Goal: Task Accomplishment & Management: Complete application form

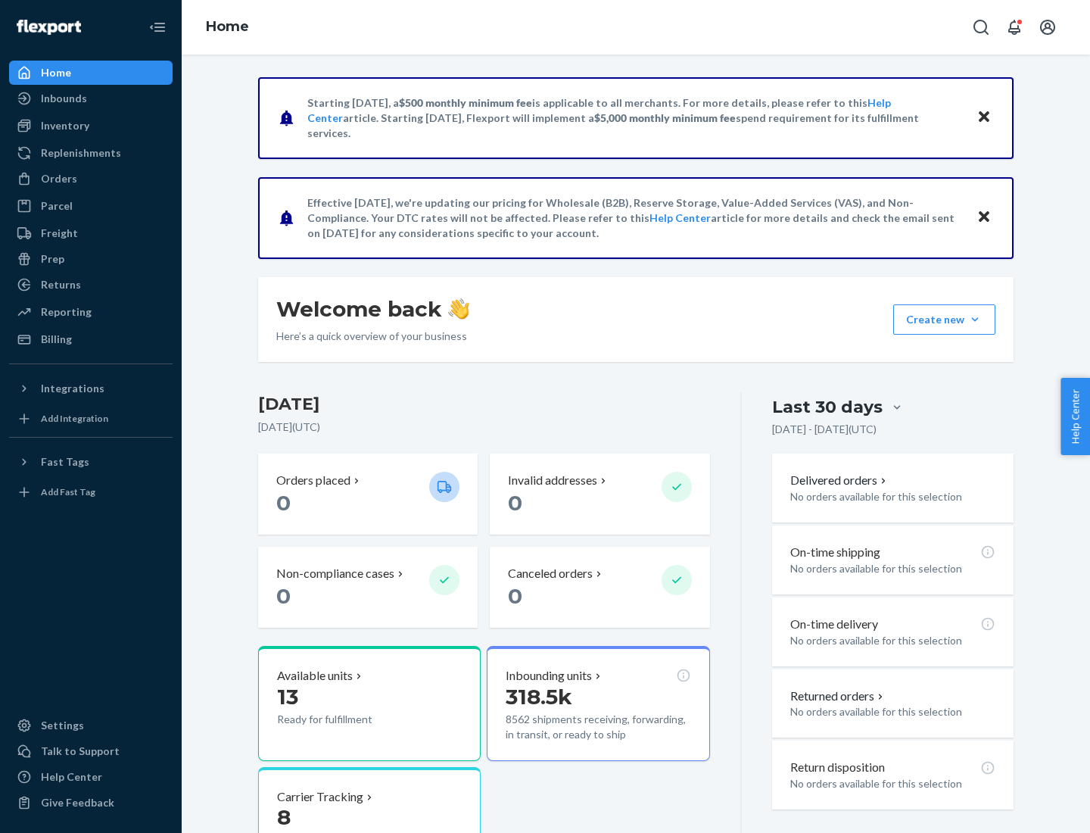
click at [975, 319] on button "Create new Create new inbound Create new order Create new product" at bounding box center [944, 319] width 102 height 30
click at [91, 98] on div "Inbounds" at bounding box center [91, 98] width 160 height 21
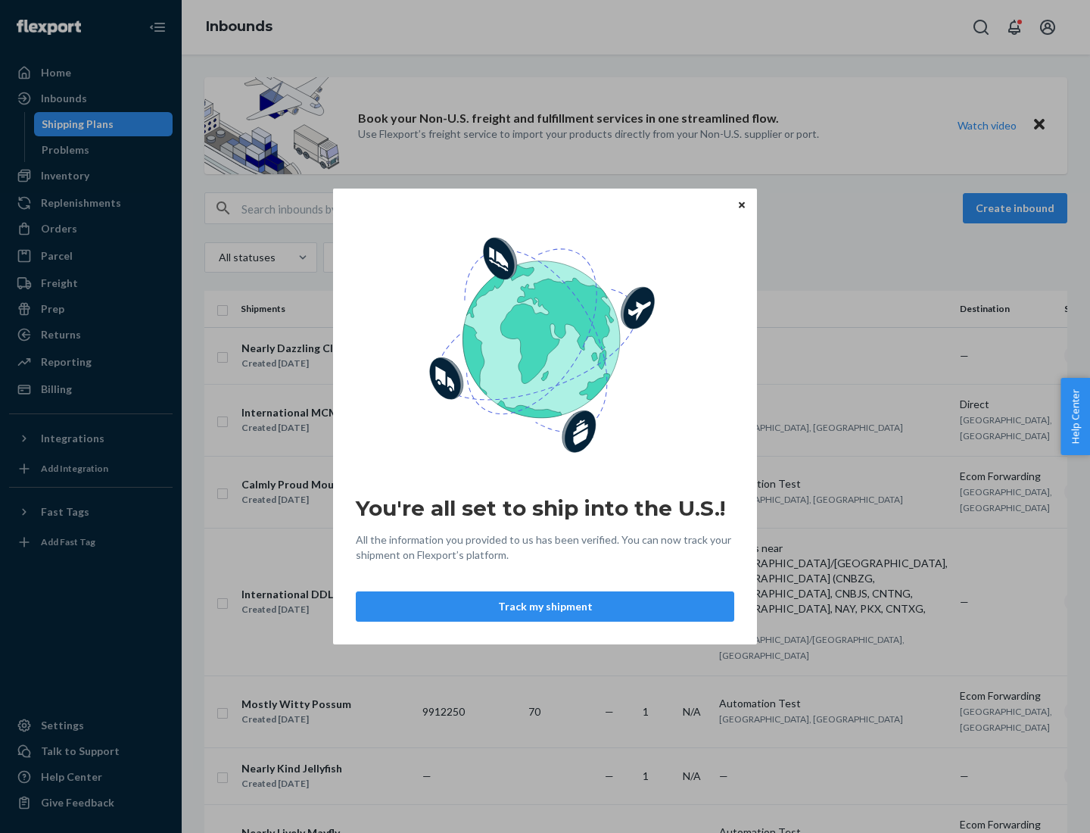
click at [91, 176] on div "You're all set to ship into the U.S.! All the information you provided to us ha…" at bounding box center [545, 416] width 1090 height 833
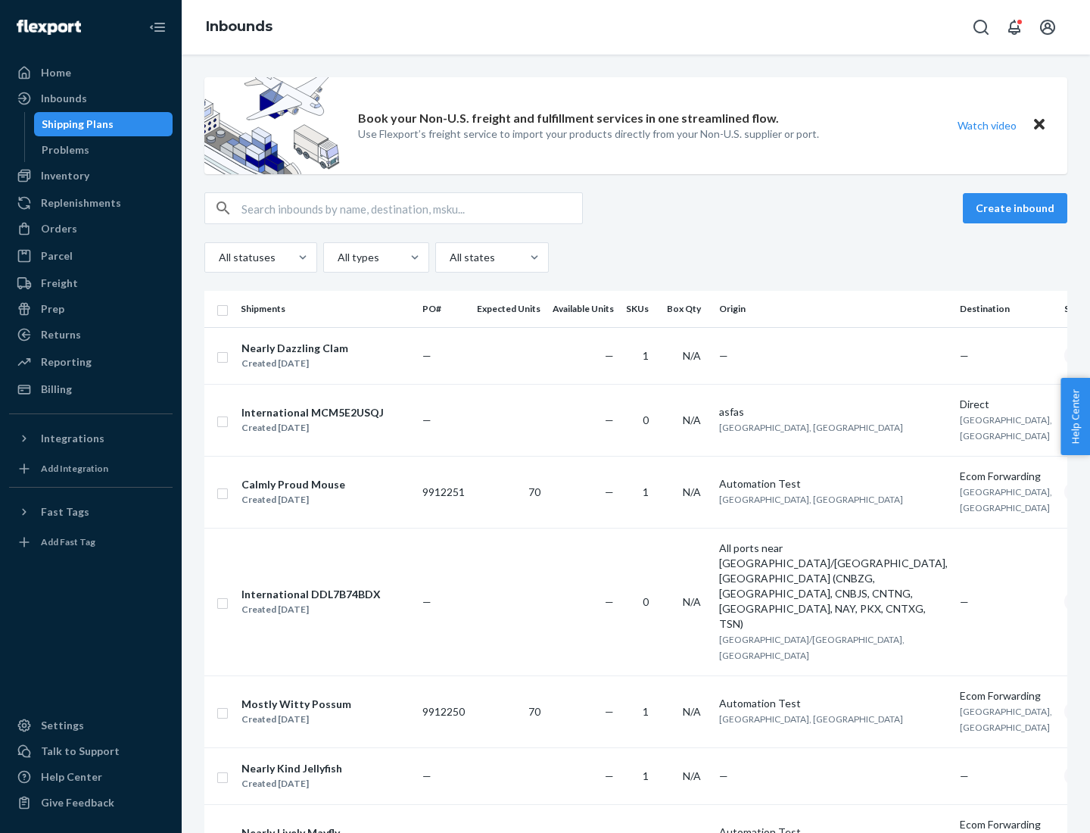
click at [636, 27] on div "Inbounds" at bounding box center [636, 27] width 908 height 55
click at [636, 257] on div "All statuses All types All states" at bounding box center [635, 257] width 863 height 30
click at [75, 124] on div "Shipping Plans" at bounding box center [78, 124] width 72 height 15
click at [1017, 208] on button "Create inbound" at bounding box center [1015, 208] width 104 height 30
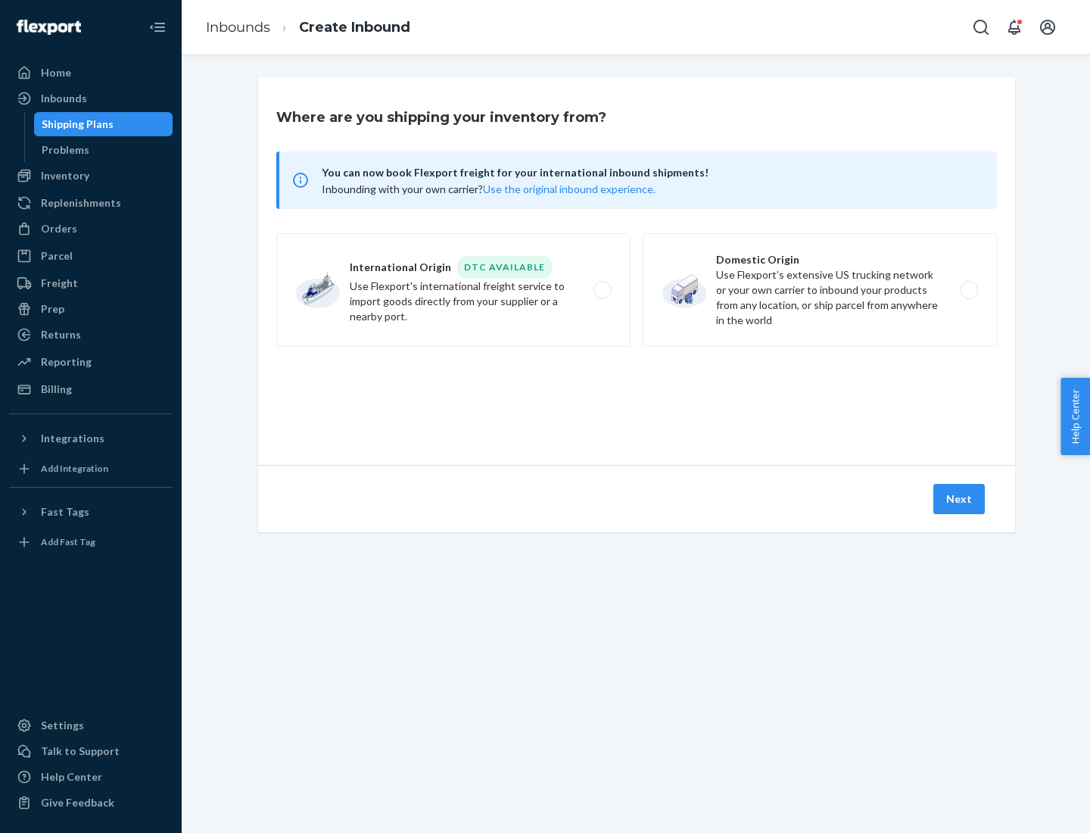
click at [453, 290] on label "International Origin DTC Available Use Flexport's international freight service…" at bounding box center [453, 290] width 354 height 114
click at [602, 290] on input "International Origin DTC Available Use Flexport's international freight service…" at bounding box center [607, 290] width 10 height 10
radio input "true"
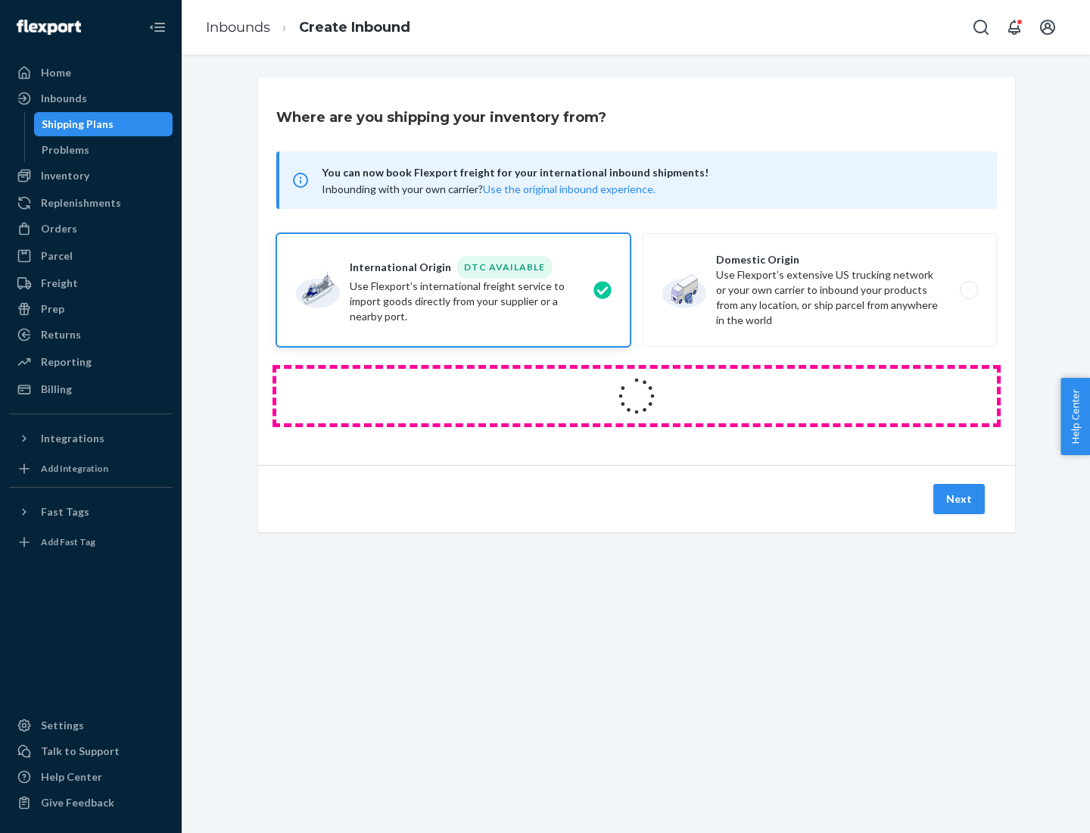
click at [637, 396] on icon at bounding box center [637, 396] width 50 height 50
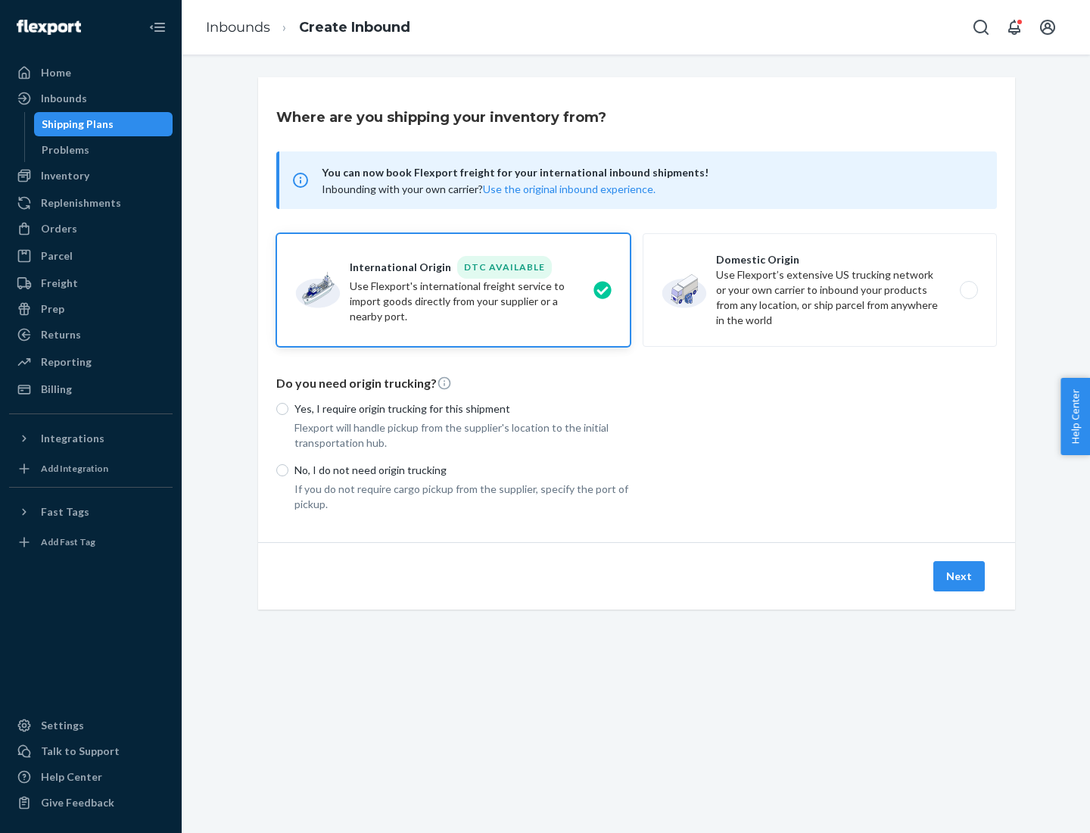
click at [463, 408] on p "Yes, I require origin trucking for this shipment" at bounding box center [462, 408] width 336 height 15
click at [288, 408] on input "Yes, I require origin trucking for this shipment" at bounding box center [282, 409] width 12 height 12
radio input "true"
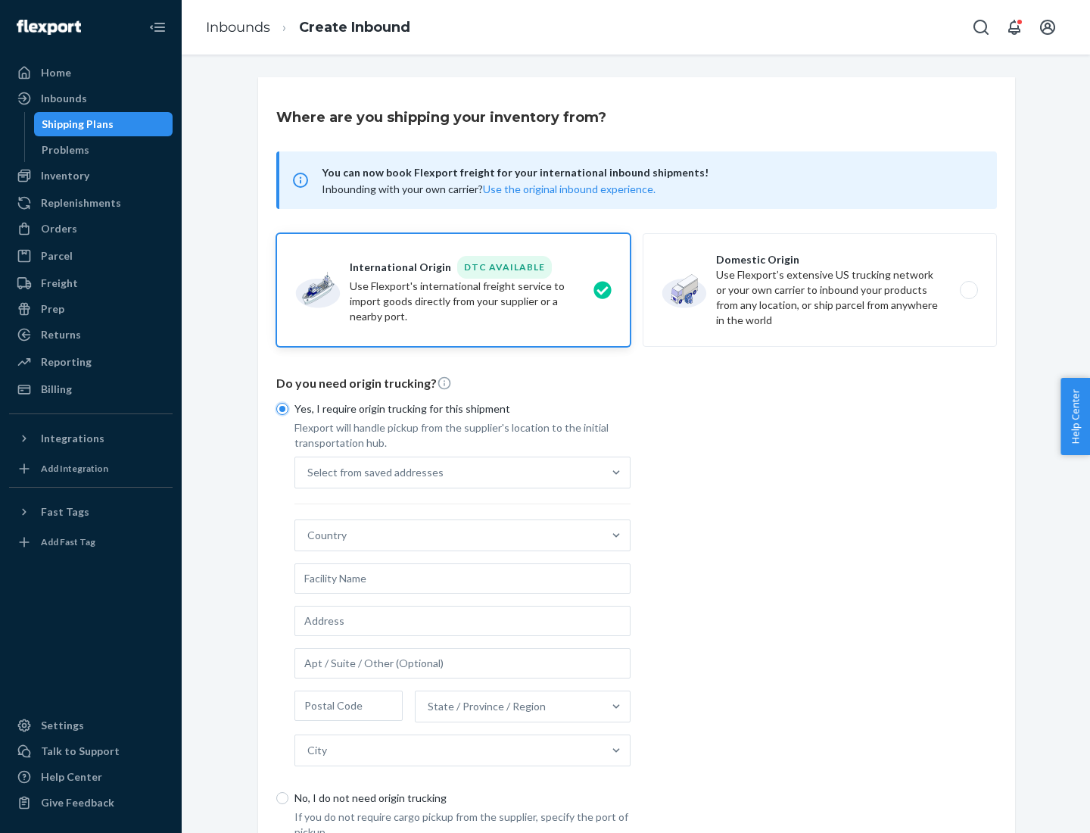
scroll to position [29, 0]
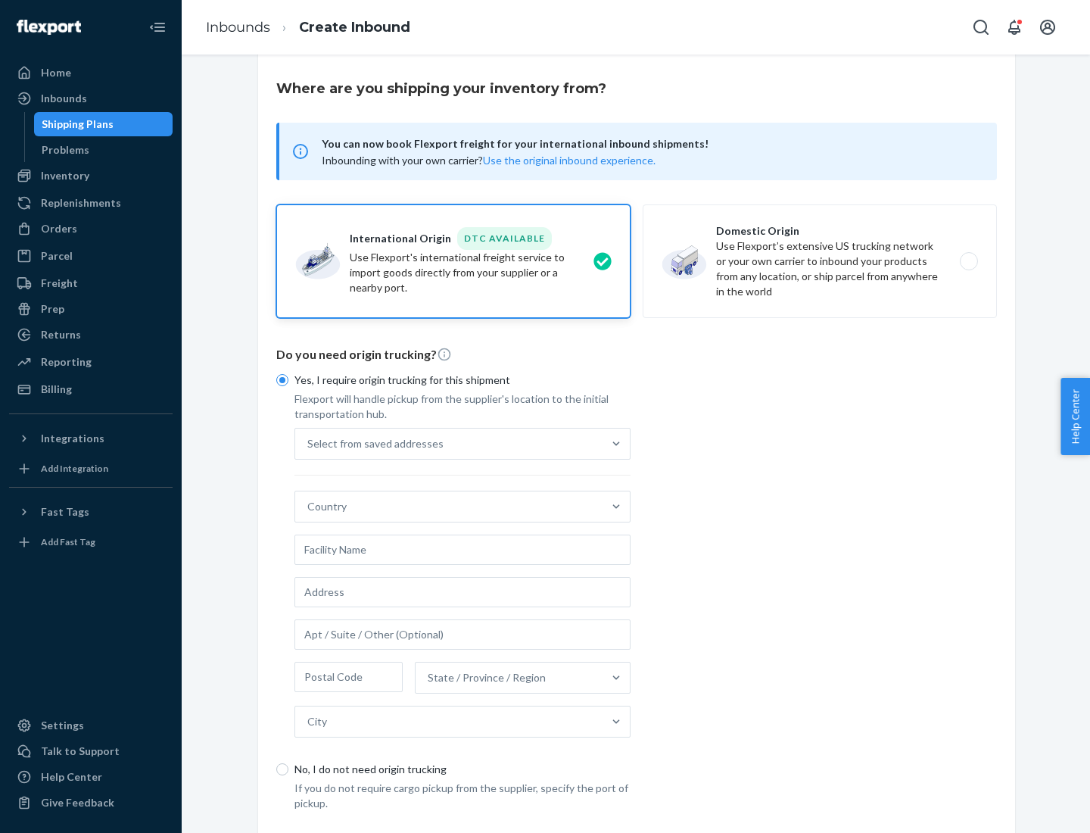
click at [449, 443] on div "Select from saved addresses" at bounding box center [448, 443] width 307 height 30
click at [309, 443] on input "Select from saved addresses" at bounding box center [308, 443] width 2 height 15
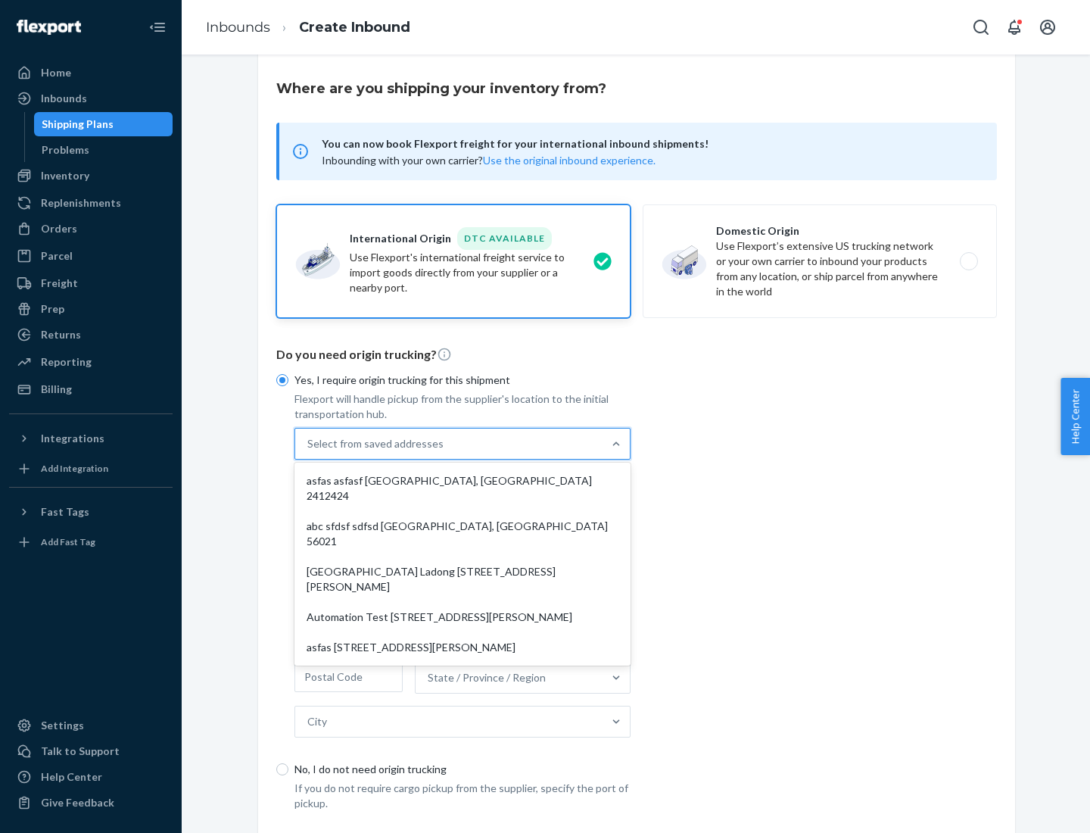
scroll to position [66, 0]
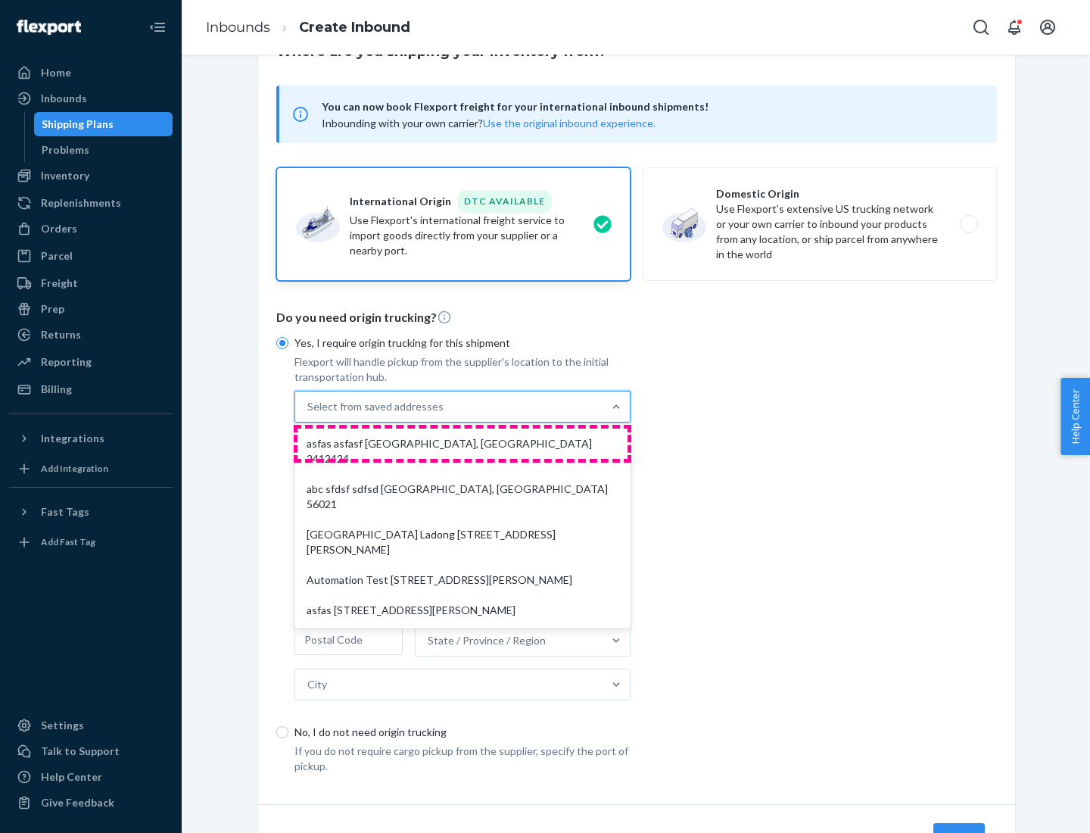
click at [463, 443] on div "asfas asfasf [GEOGRAPHIC_DATA], [GEOGRAPHIC_DATA] 2412424" at bounding box center [463, 450] width 330 height 45
click at [309, 414] on input "option asfas asfasf [GEOGRAPHIC_DATA], [GEOGRAPHIC_DATA] 2412424 focused, 1 of …" at bounding box center [308, 406] width 2 height 15
type input "asfas"
type input "asfasf"
type input "2412424"
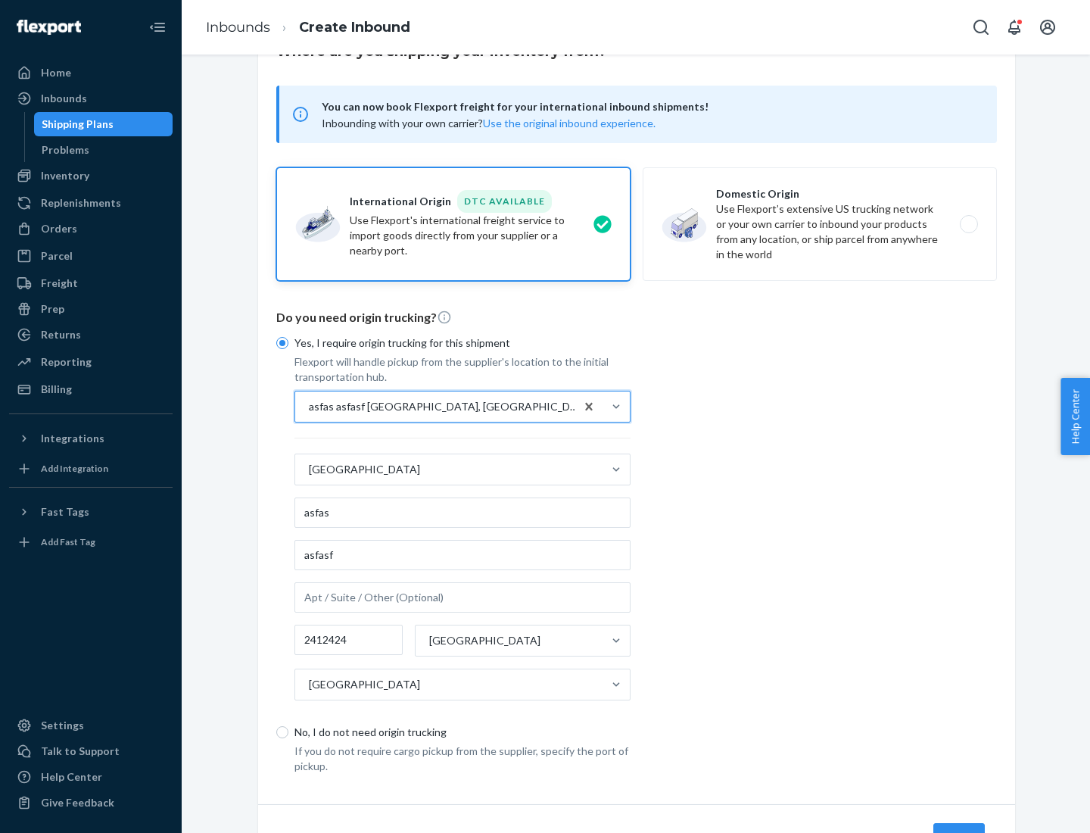
scroll to position [141, 0]
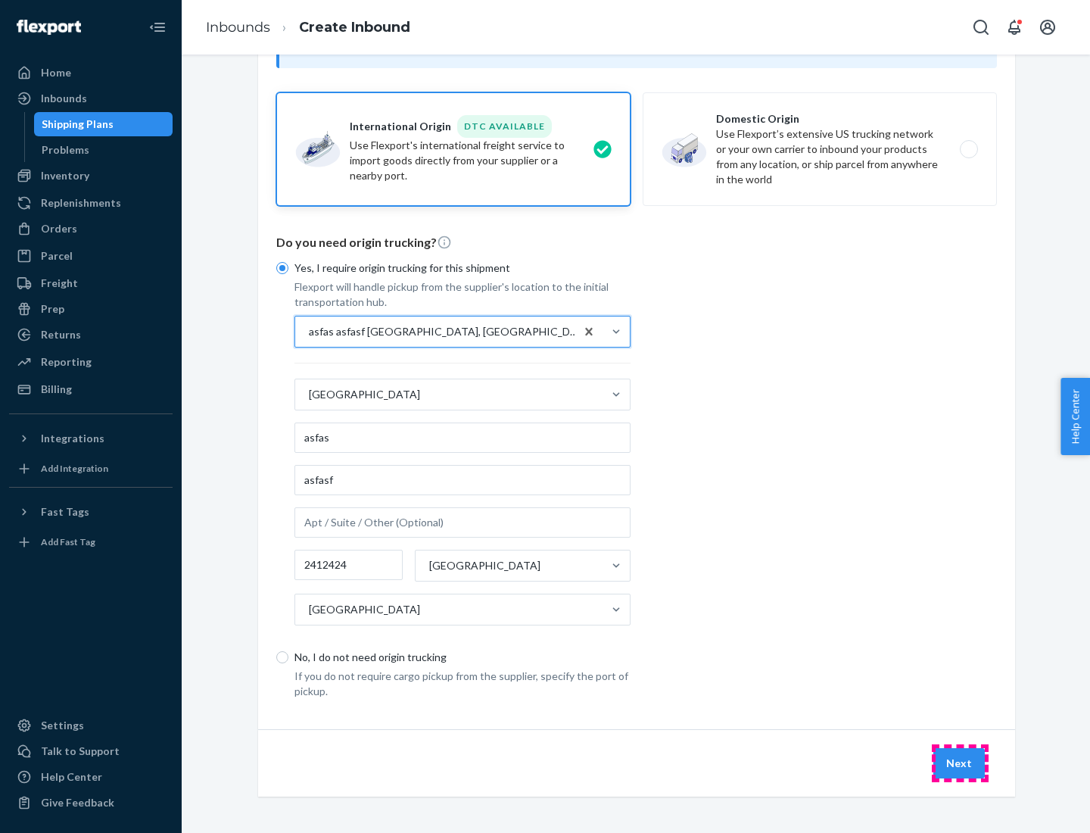
click at [960, 762] on button "Next" at bounding box center [958, 763] width 51 height 30
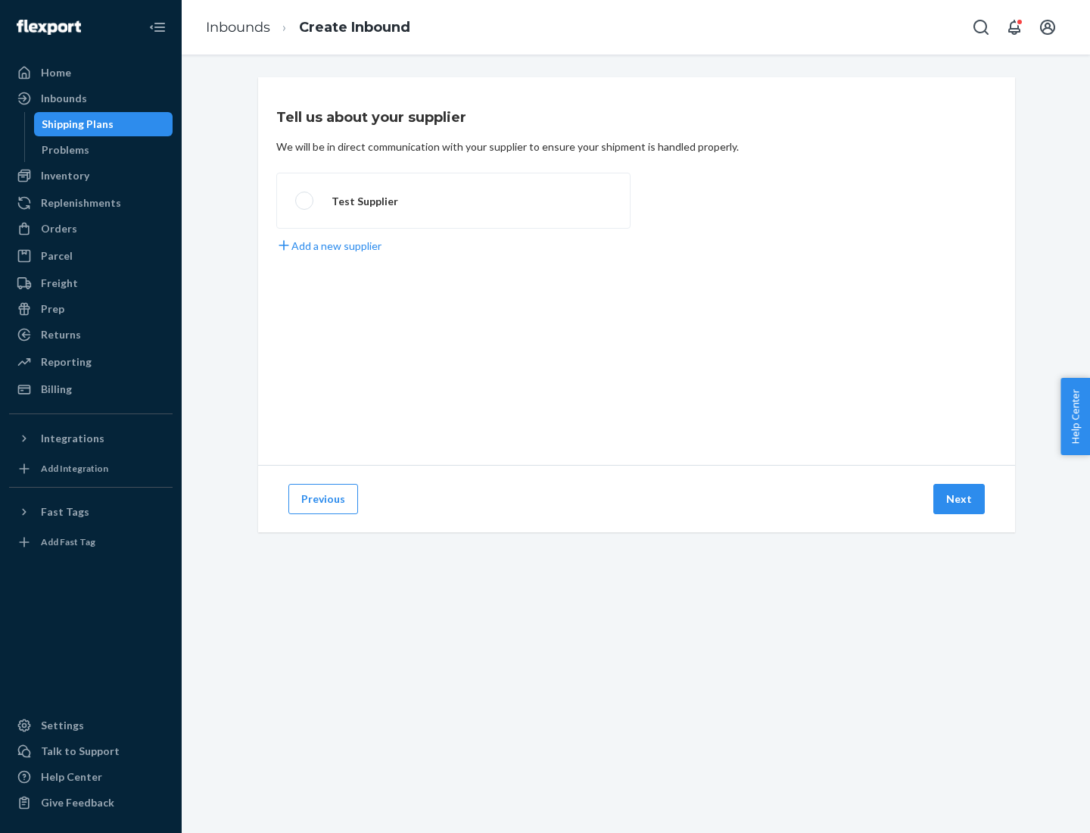
click at [453, 201] on label "Test Supplier" at bounding box center [453, 201] width 354 height 56
click at [305, 201] on input "Test Supplier" at bounding box center [300, 201] width 10 height 10
radio input "true"
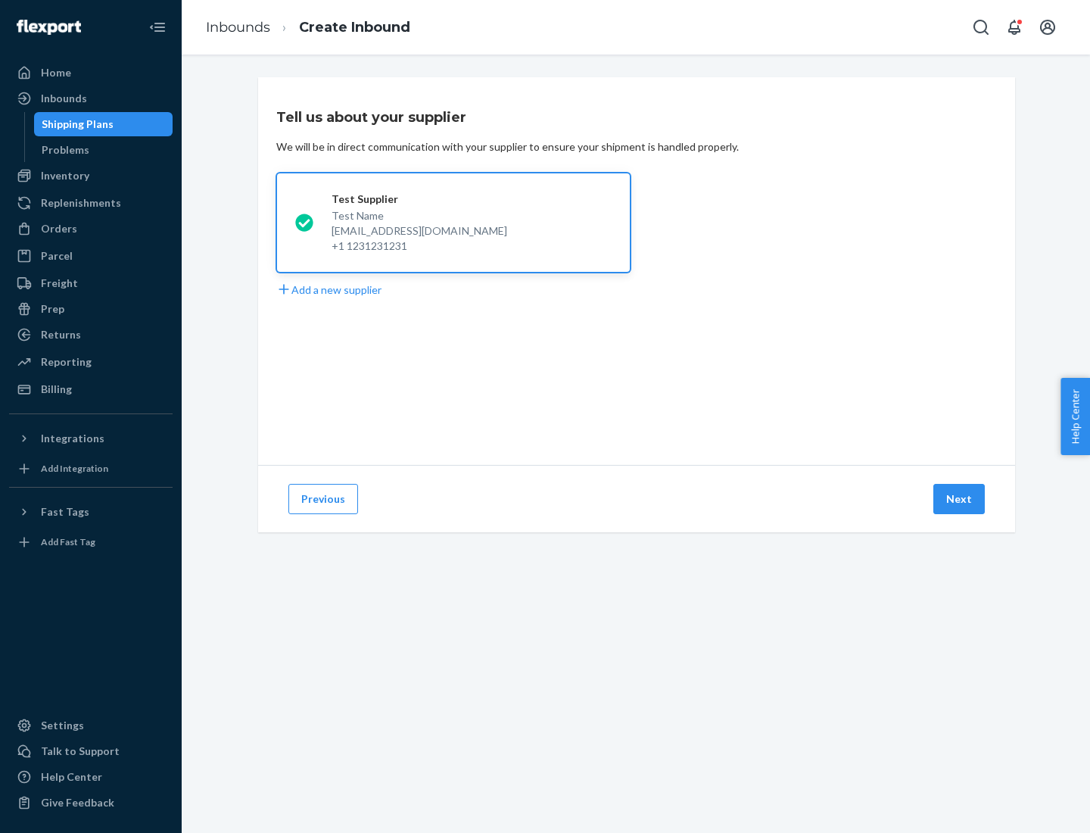
click at [960, 499] on button "Next" at bounding box center [958, 499] width 51 height 30
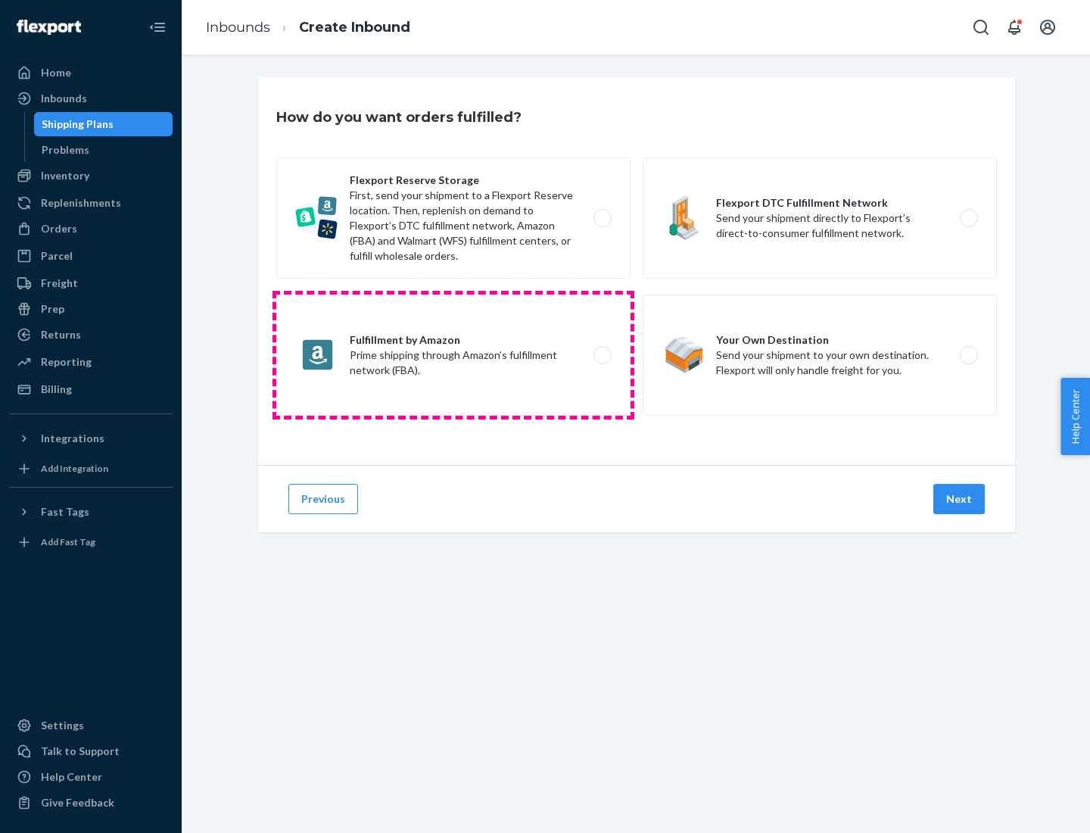
click at [453, 355] on label "Fulfillment by Amazon Prime shipping through Amazon’s fulfillment network (FBA)." at bounding box center [453, 354] width 354 height 121
click at [602, 355] on input "Fulfillment by Amazon Prime shipping through Amazon’s fulfillment network (FBA)." at bounding box center [607, 356] width 10 height 10
radio input "true"
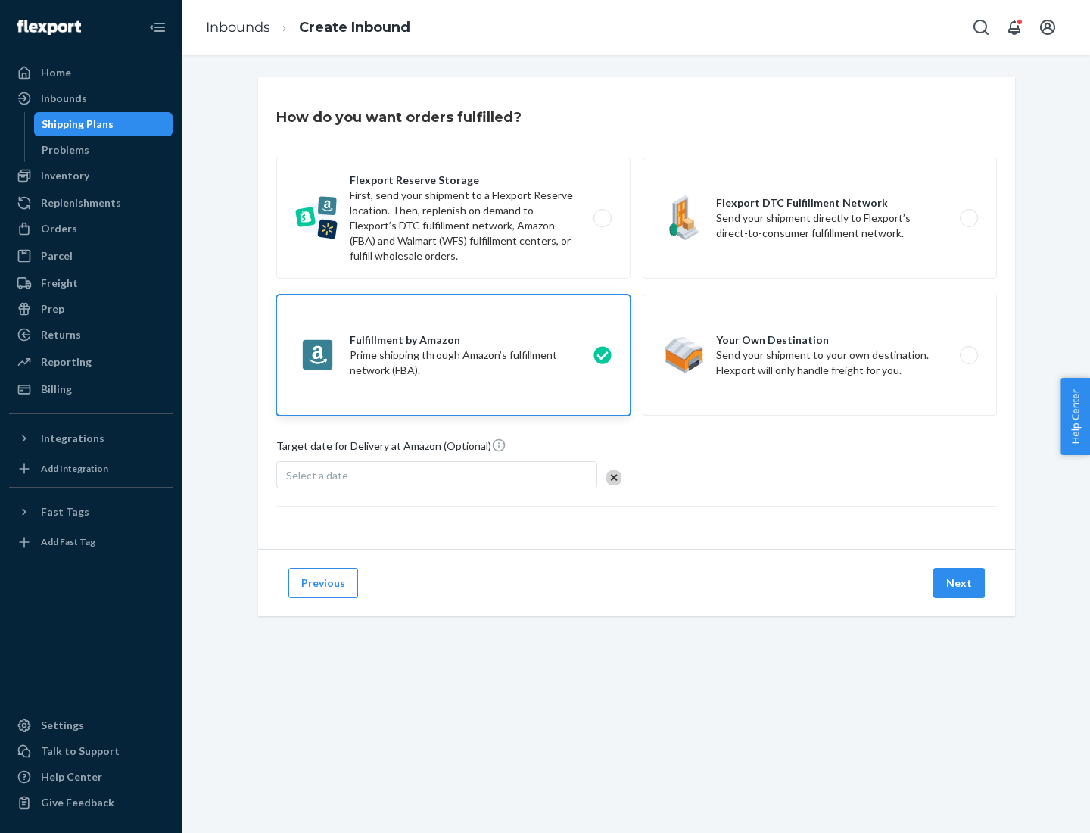
click at [960, 583] on button "Next" at bounding box center [958, 583] width 51 height 30
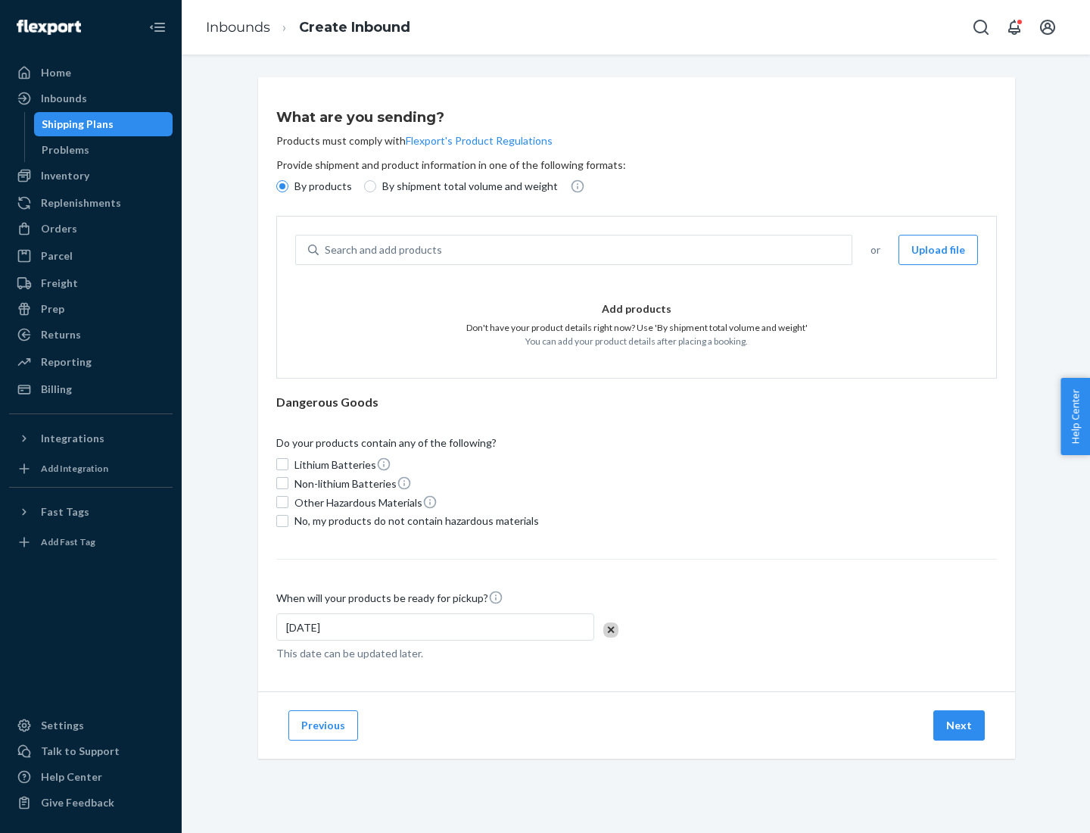
click at [466, 186] on p "By shipment total volume and weight" at bounding box center [470, 186] width 176 height 15
click at [376, 186] on input "By shipment total volume and weight" at bounding box center [370, 186] width 12 height 12
radio input "true"
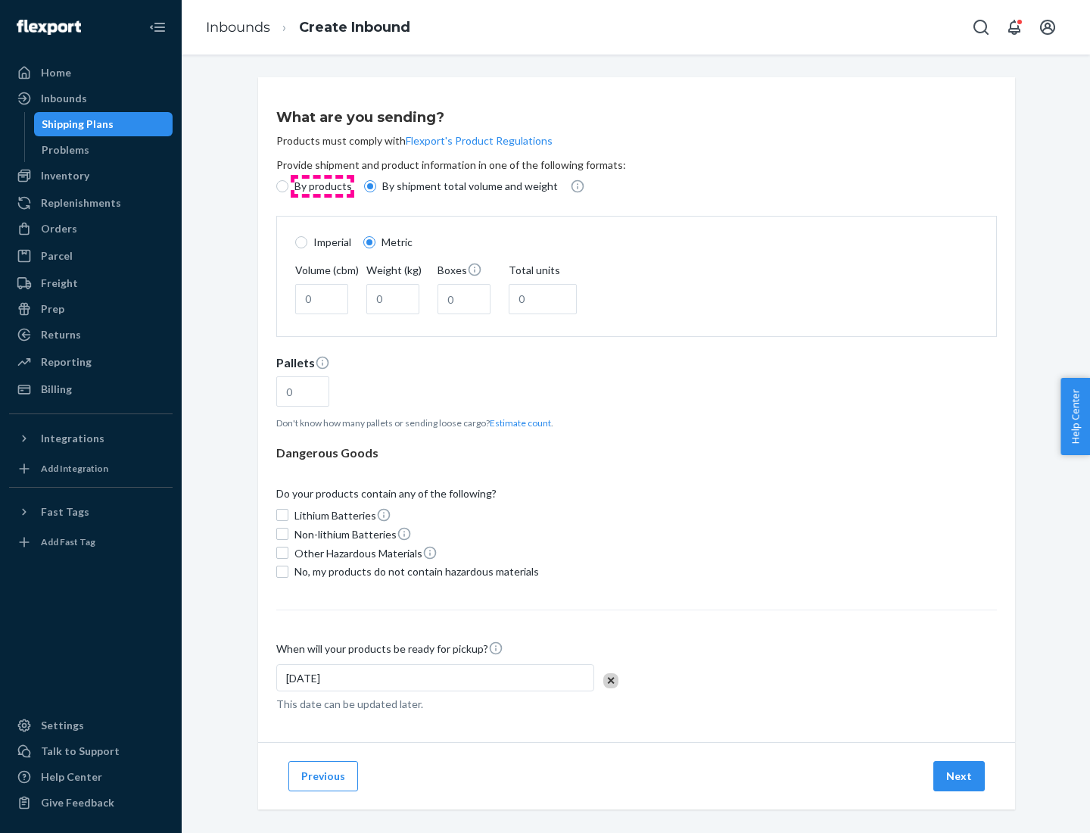
click at [322, 186] on p "By products" at bounding box center [323, 186] width 58 height 15
click at [288, 186] on input "By products" at bounding box center [282, 186] width 12 height 12
radio input "true"
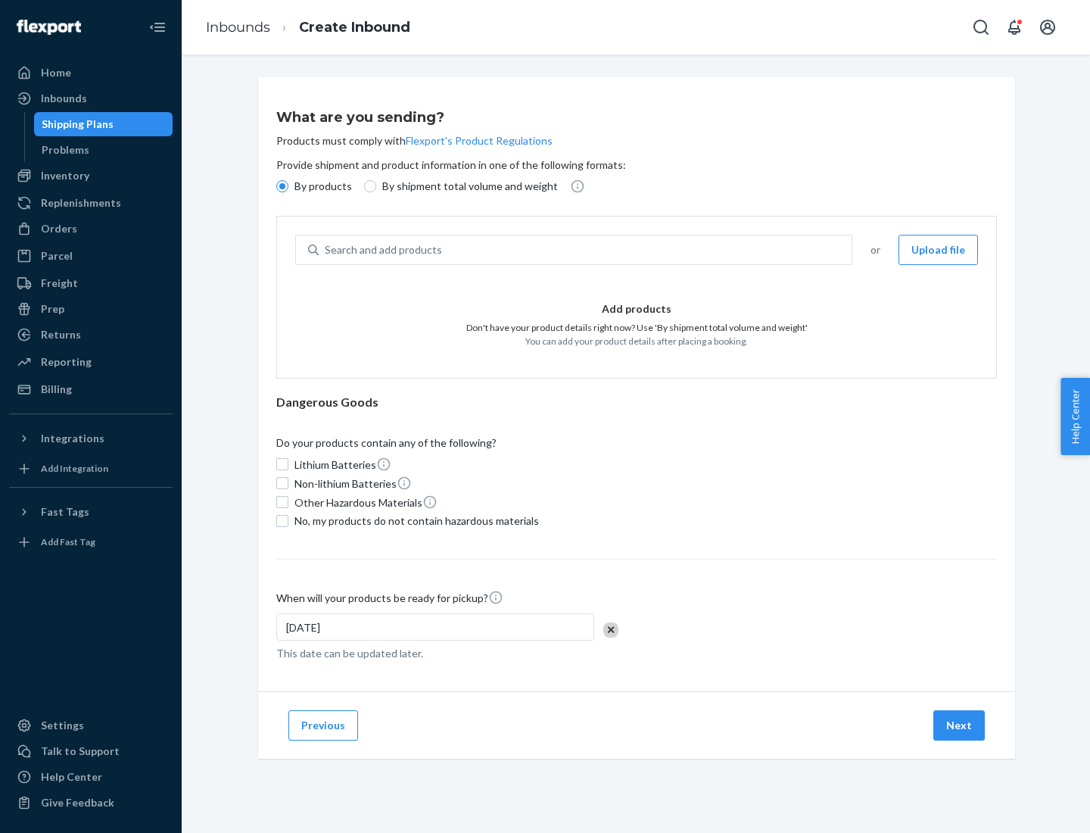
click at [586, 250] on div "Search and add products" at bounding box center [585, 249] width 533 height 27
click at [326, 250] on input "Search and add products" at bounding box center [326, 249] width 2 height 15
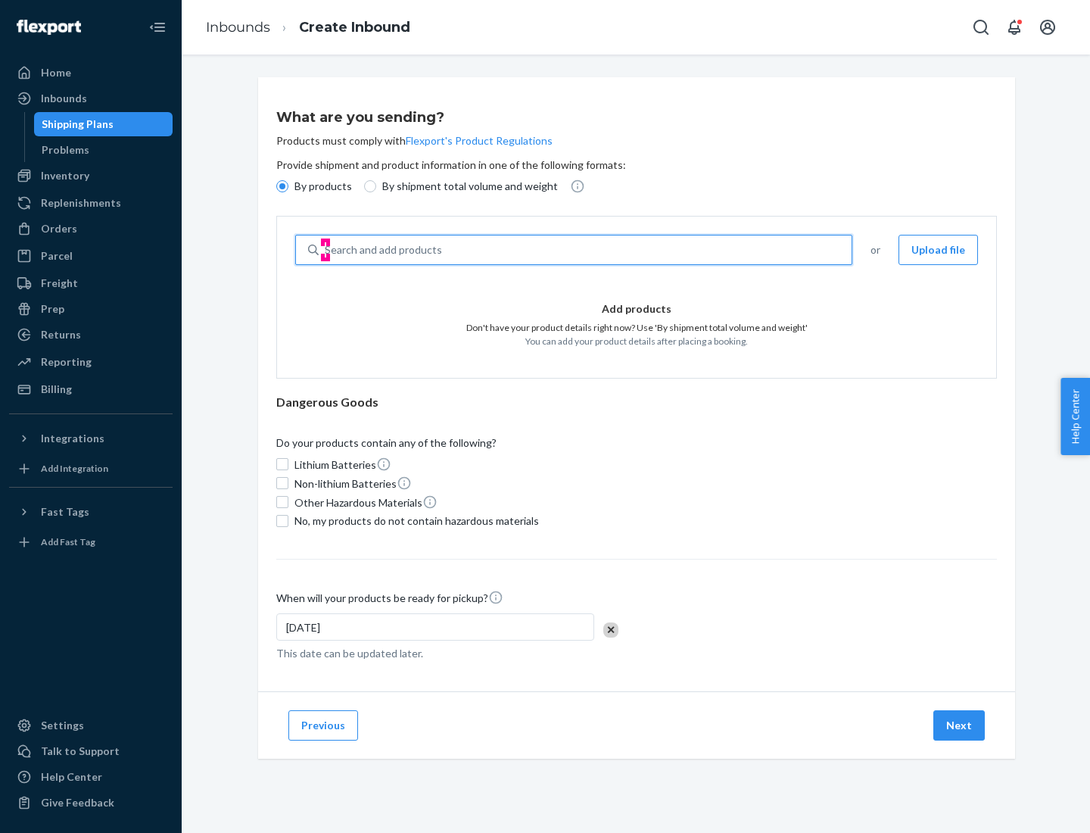
type input "test"
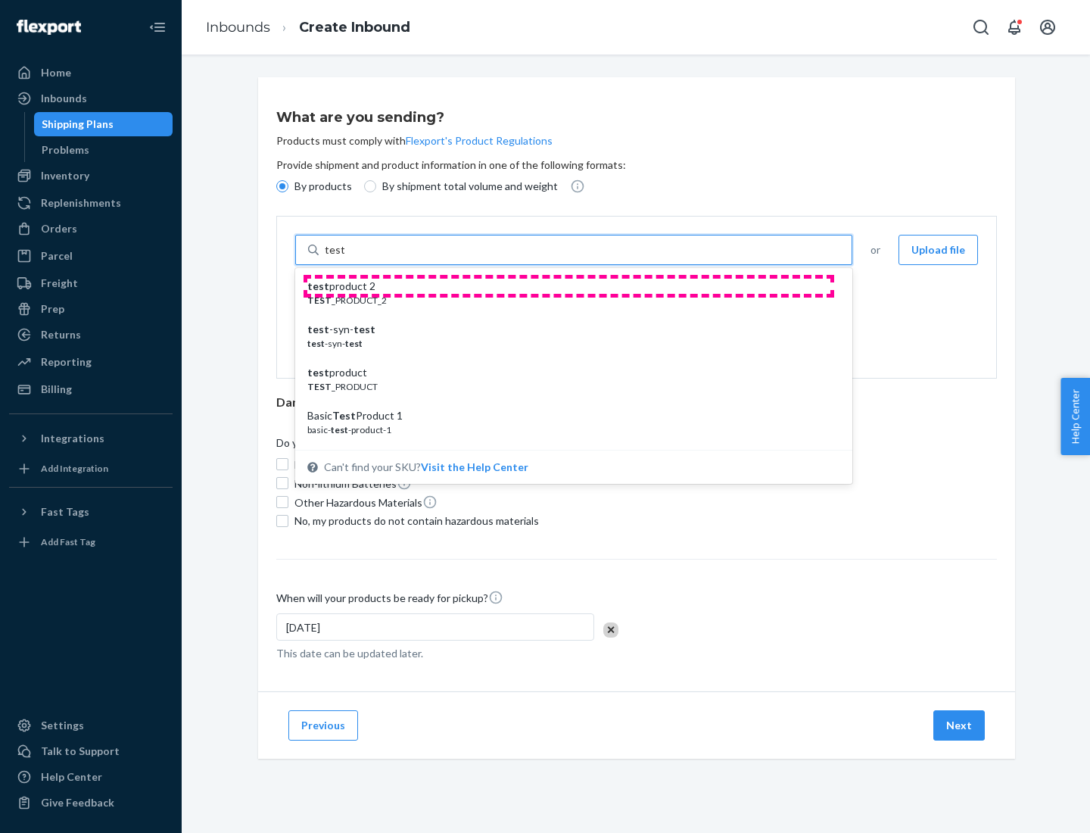
click at [569, 286] on div "test product 2" at bounding box center [567, 286] width 521 height 15
click at [344, 257] on input "test" at bounding box center [335, 249] width 20 height 15
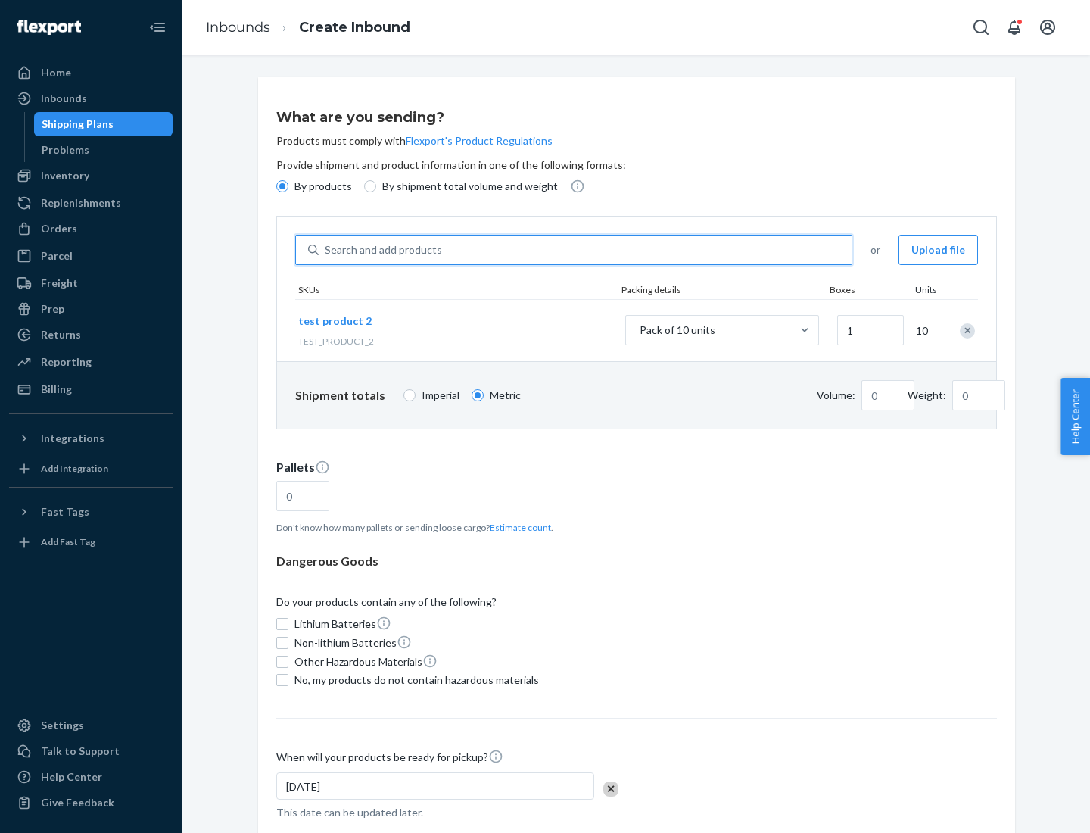
type input "0.02"
type input "22.23"
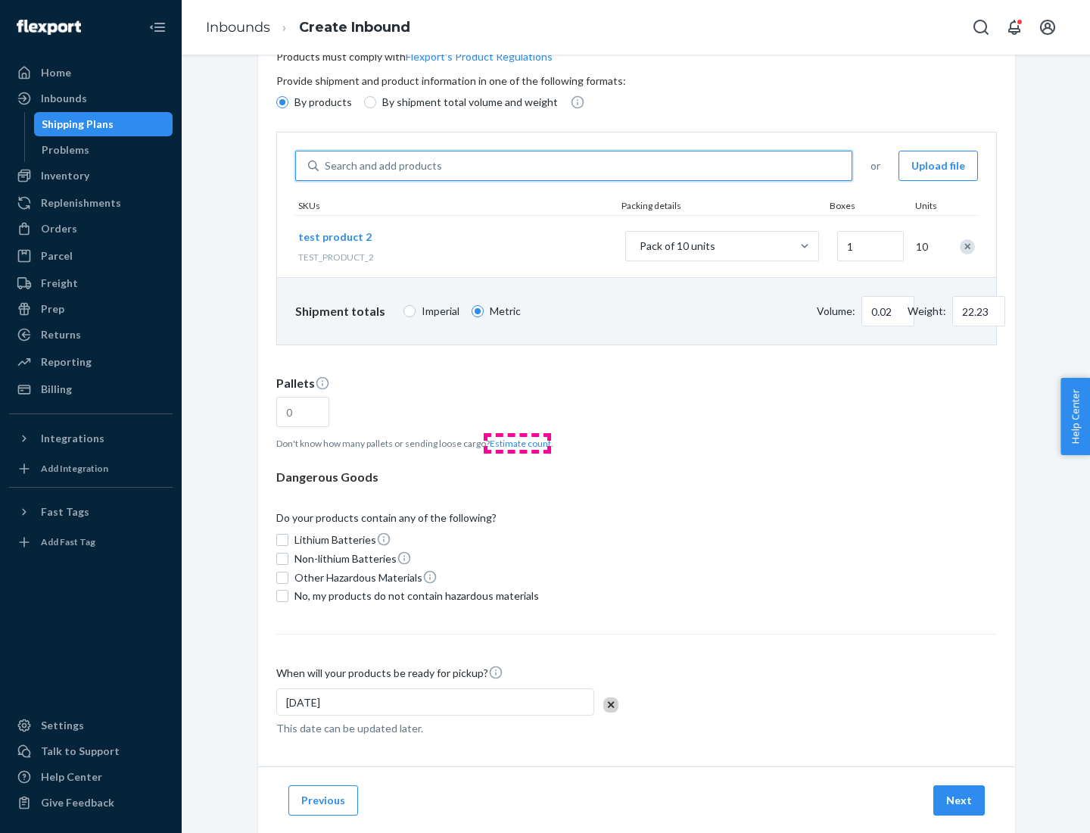
click at [517, 443] on button "Estimate count" at bounding box center [520, 443] width 61 height 13
type input "1"
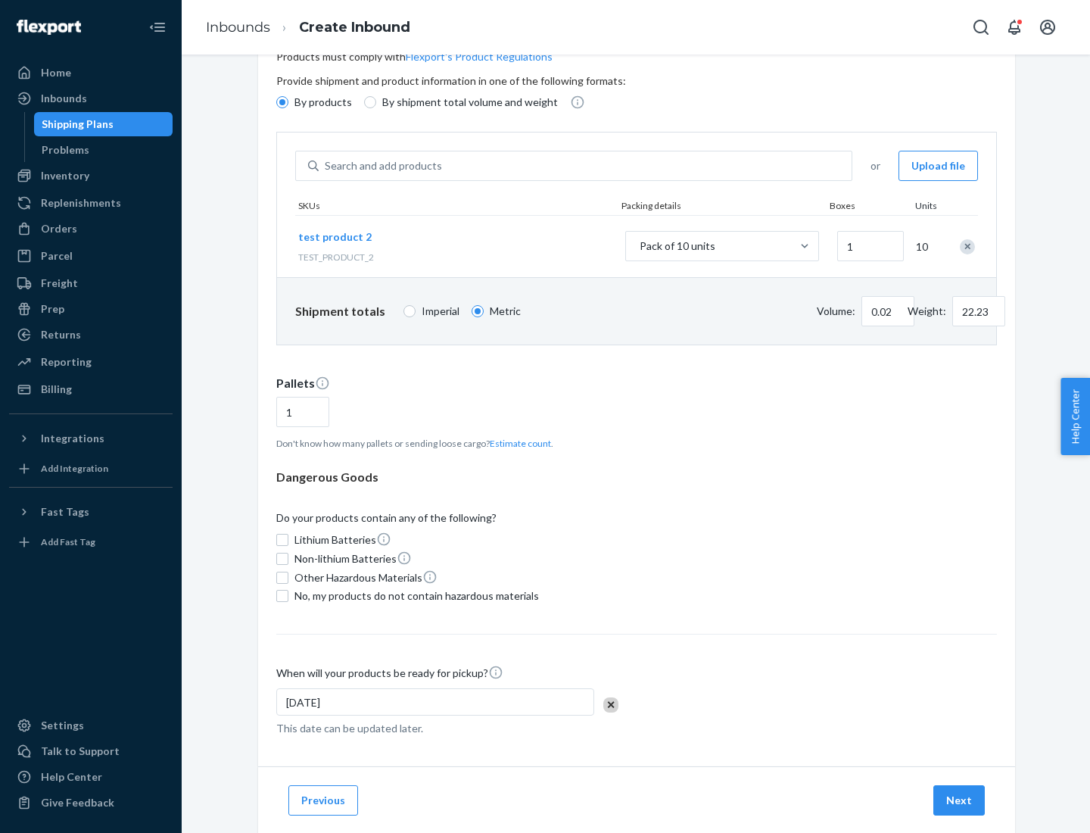
scroll to position [121, 0]
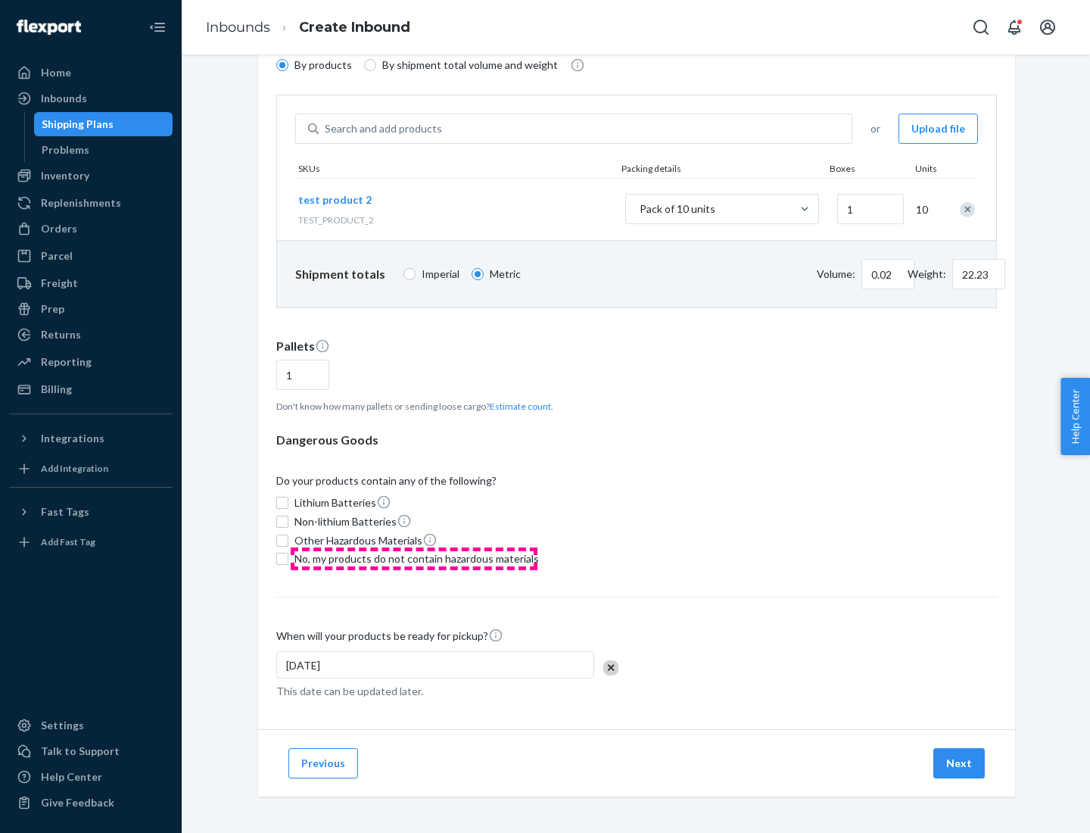
click at [414, 559] on span "No, my products do not contain hazardous materials" at bounding box center [416, 558] width 245 height 15
click at [288, 559] on input "No, my products do not contain hazardous materials" at bounding box center [282, 559] width 12 height 12
checkbox input "true"
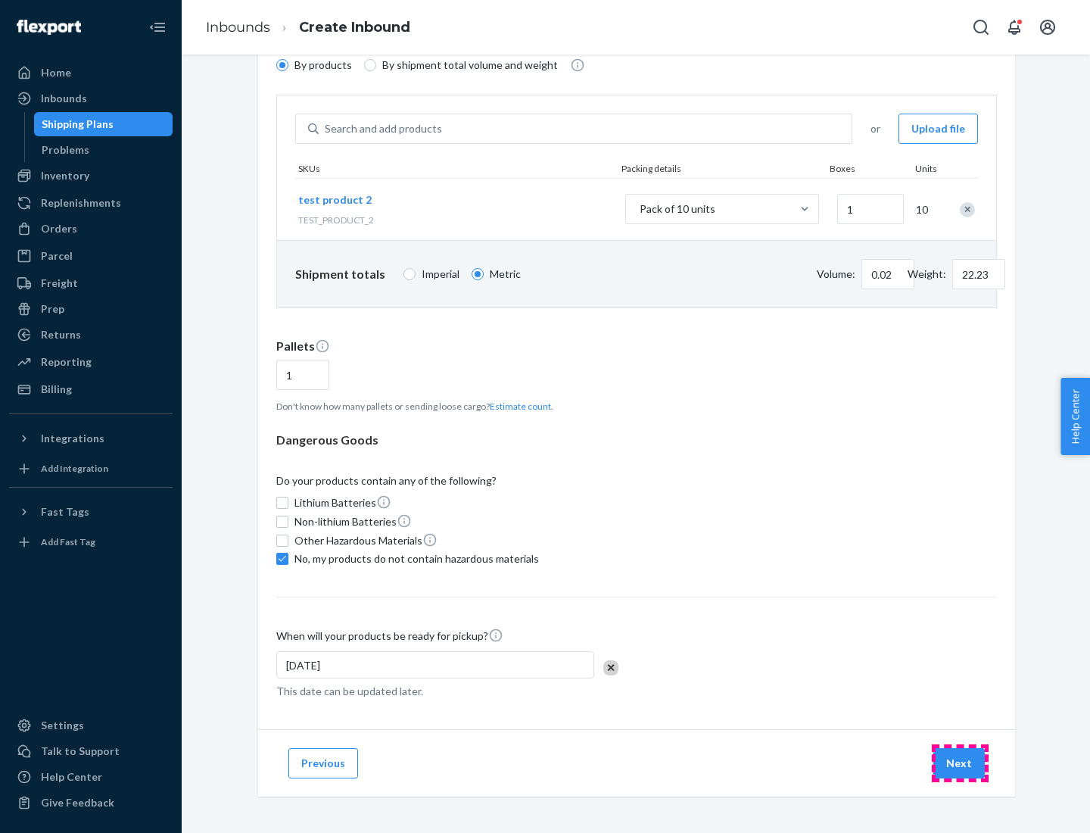
click at [960, 763] on button "Next" at bounding box center [958, 763] width 51 height 30
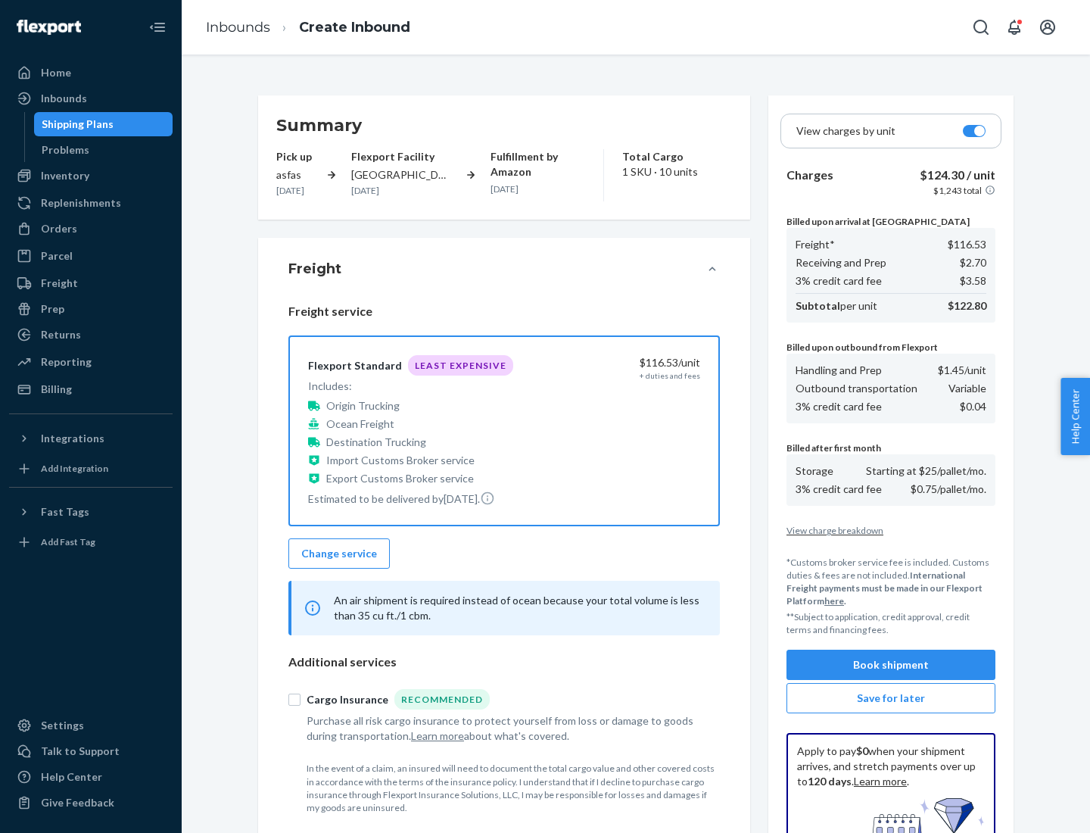
scroll to position [221, 0]
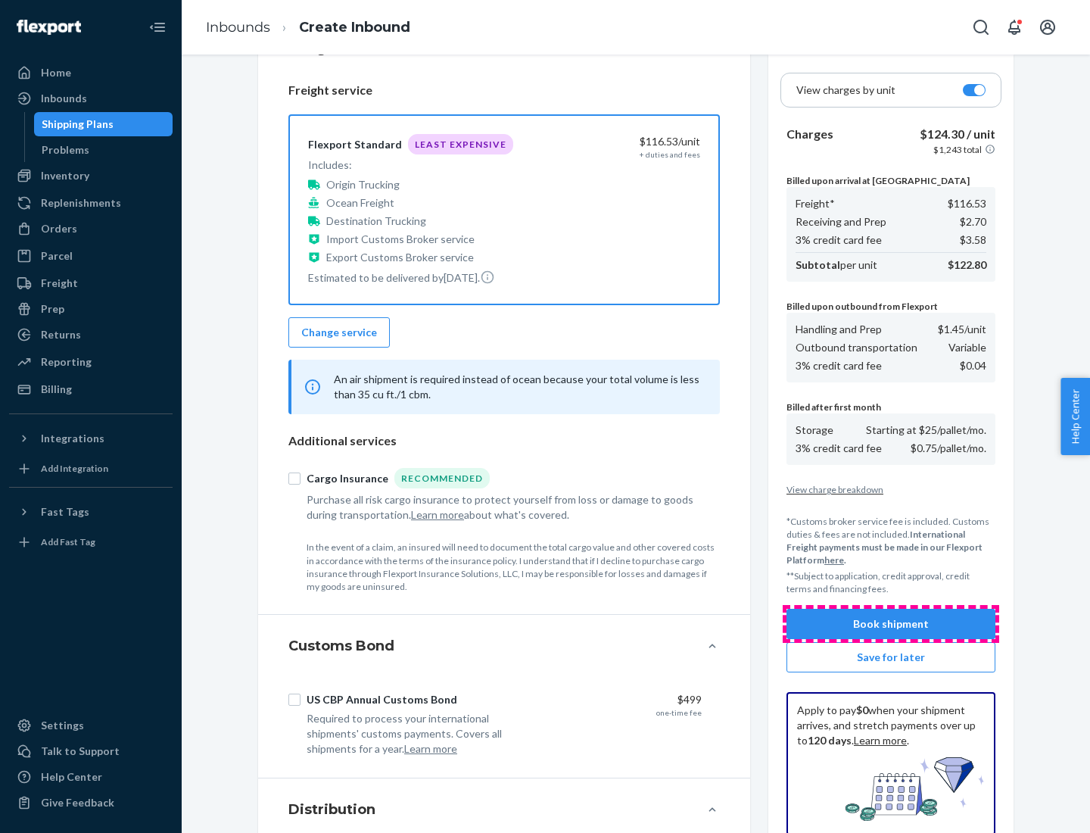
click at [891, 624] on button "Book shipment" at bounding box center [891, 624] width 209 height 30
